Goal: Task Accomplishment & Management: Manage account settings

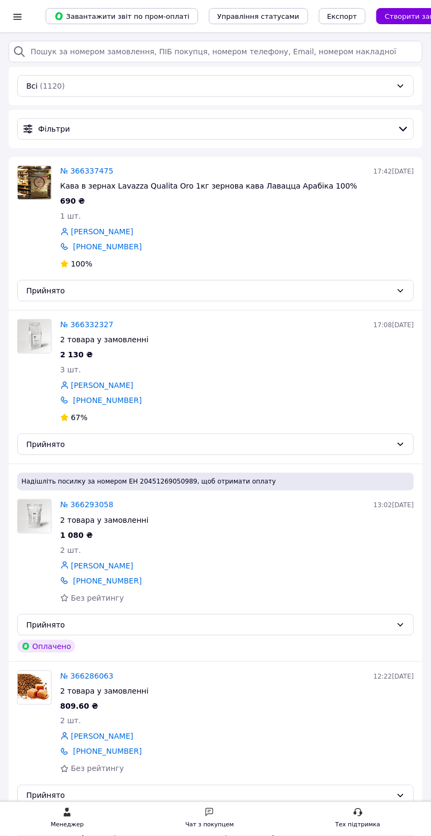
click at [91, 170] on link "№ 366337475" at bounding box center [86, 170] width 53 height 9
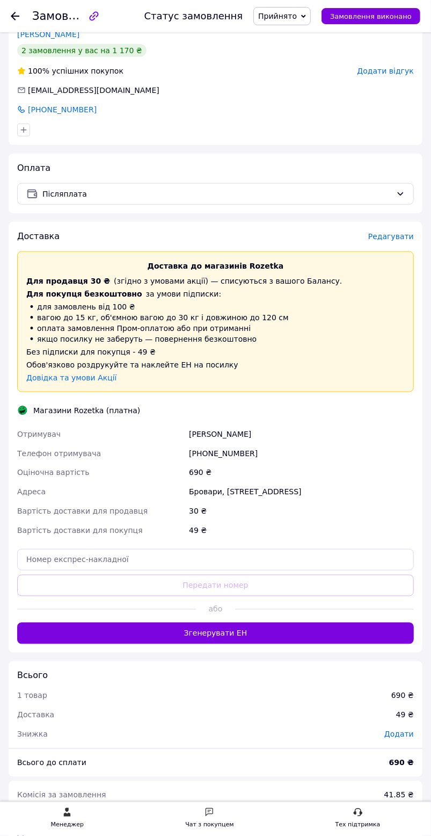
scroll to position [251, 0]
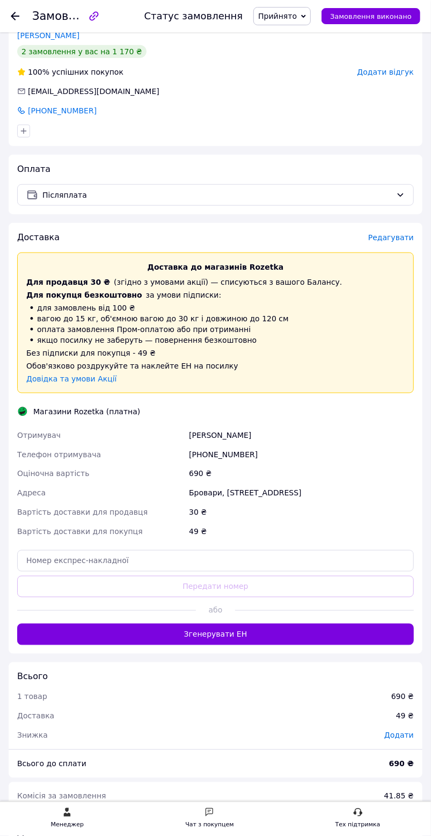
click at [401, 238] on span "Редагувати" at bounding box center [391, 237] width 46 height 9
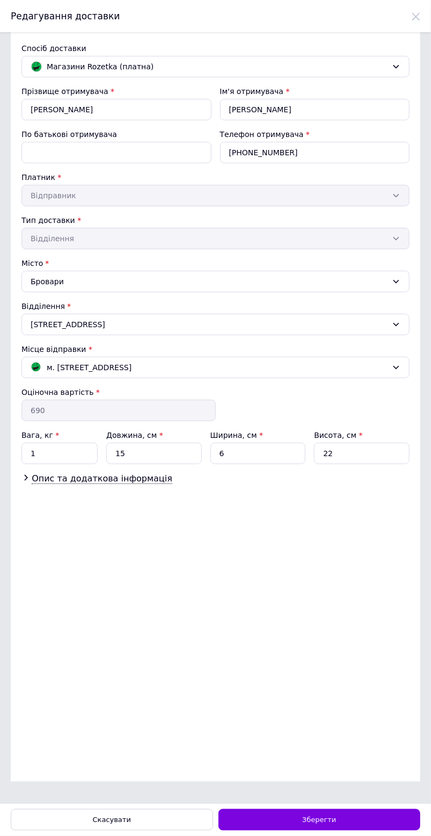
click at [134, 818] on div "Скасувати" at bounding box center [112, 819] width 202 height 21
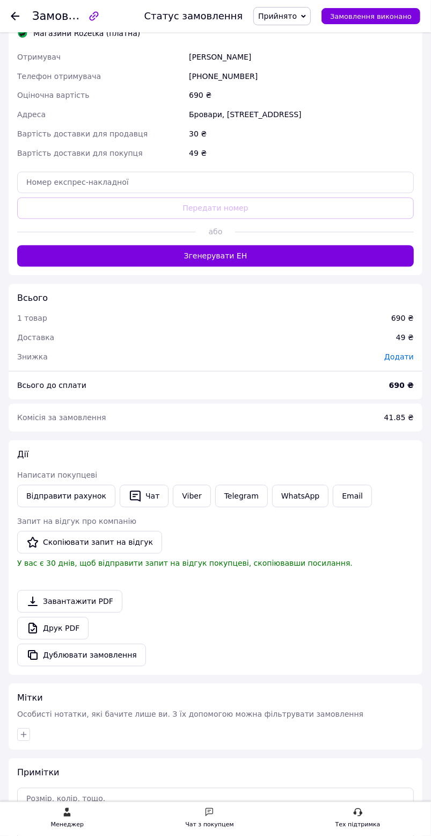
scroll to position [624, 0]
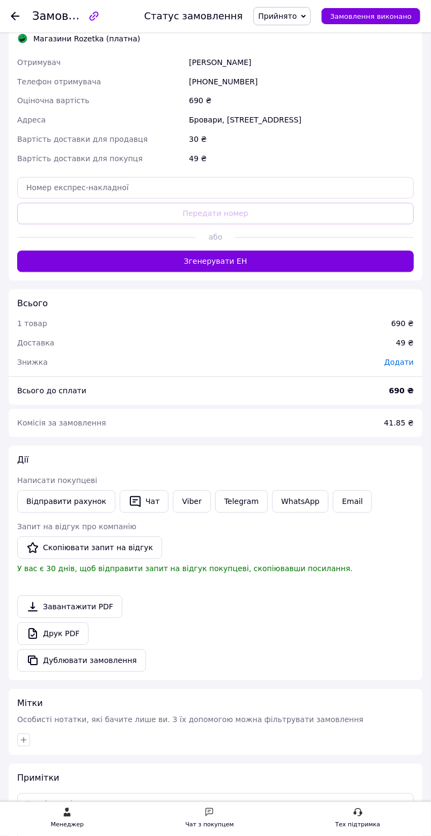
click at [241, 272] on button "Згенерувати ЕН" at bounding box center [215, 261] width 397 height 21
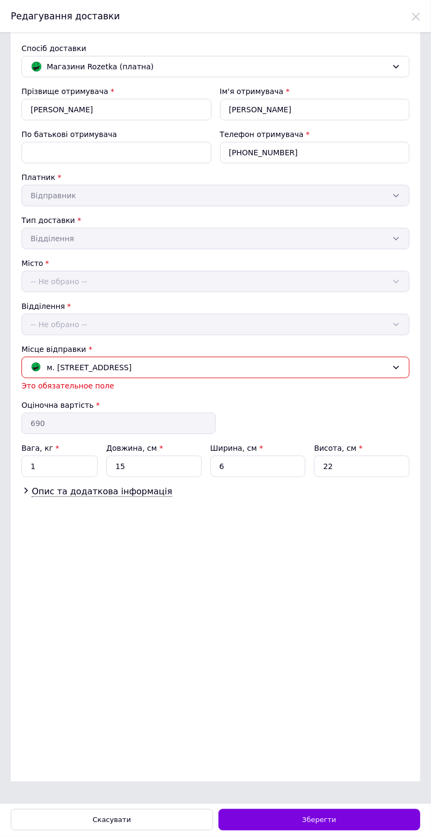
scroll to position [0, 0]
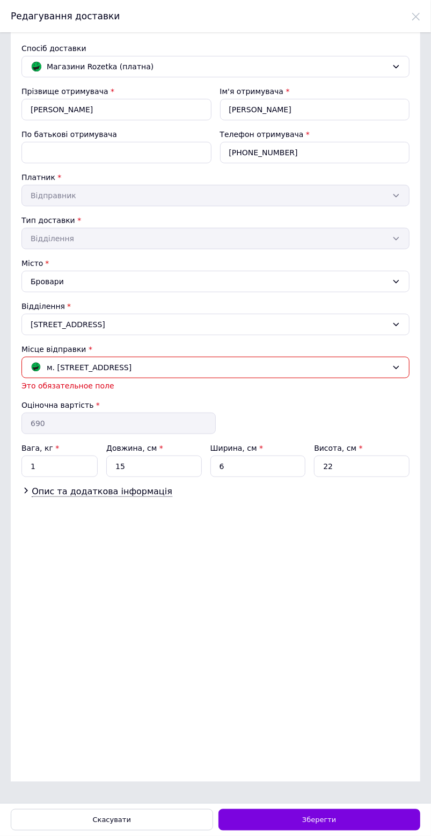
click at [366, 830] on div "Зберегти" at bounding box center [320, 819] width 202 height 21
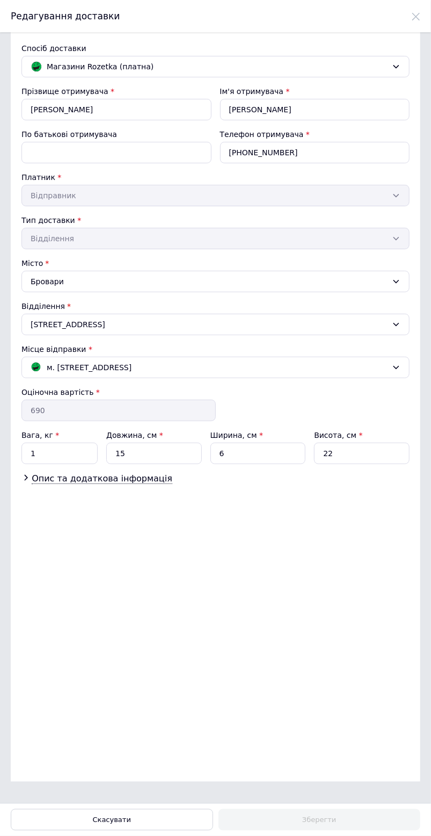
scroll to position [350, 0]
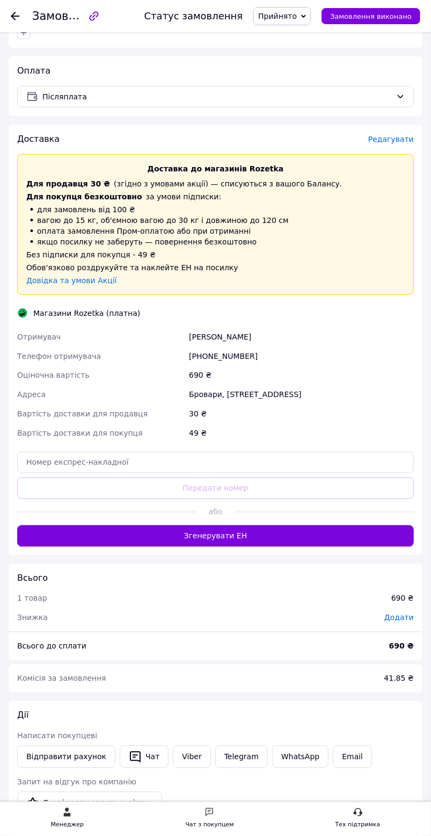
click at [241, 547] on button "Згенерувати ЕН" at bounding box center [215, 535] width 397 height 21
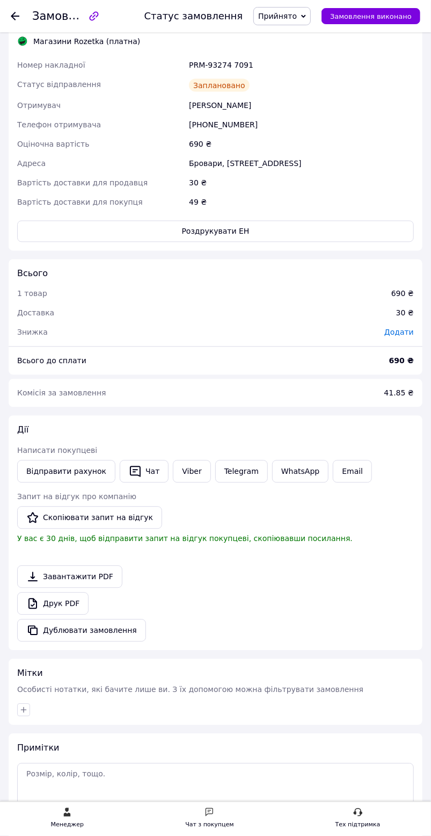
scroll to position [624, 0]
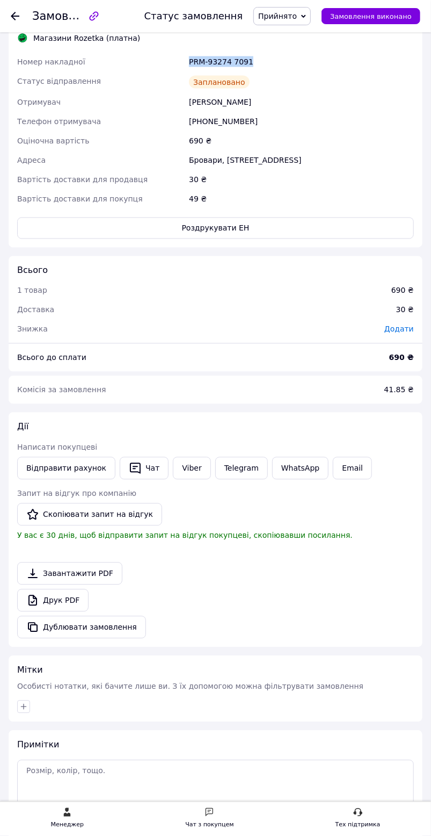
copy div "PRM-93274 7091"
